Goal: Check status: Check status

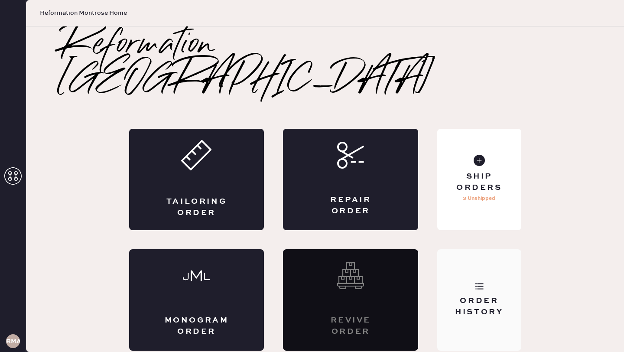
click at [468, 275] on div "Order History" at bounding box center [479, 299] width 84 height 101
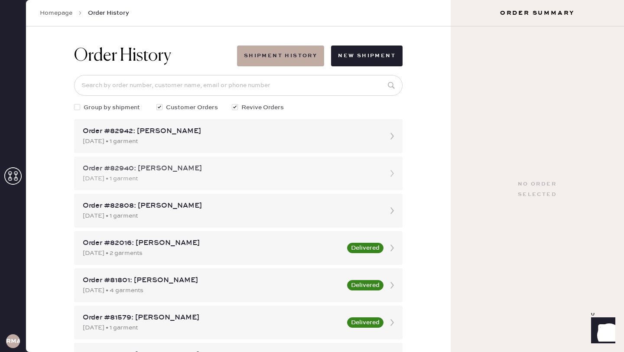
click at [387, 172] on icon at bounding box center [392, 173] width 17 height 17
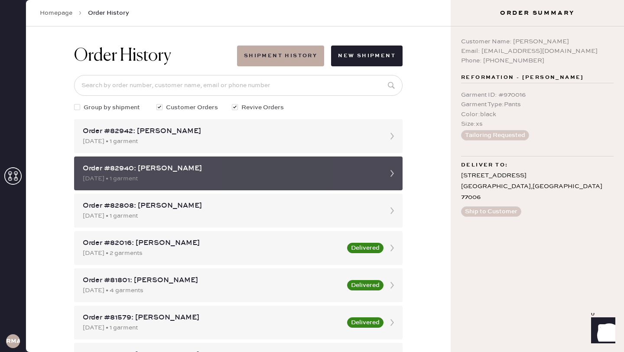
click at [400, 179] on icon at bounding box center [392, 173] width 17 height 17
